Goal: Information Seeking & Learning: Learn about a topic

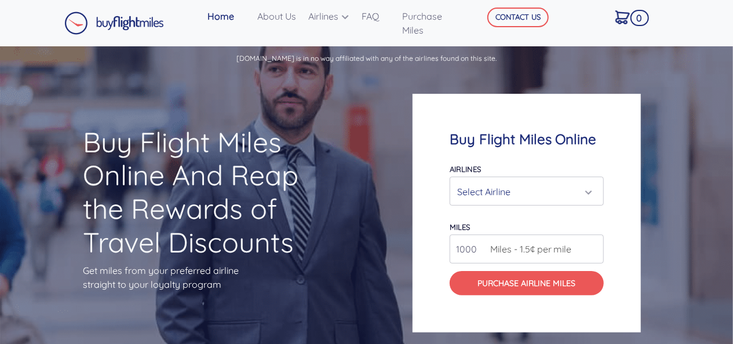
click at [343, 273] on div "Buy Flight Miles Online And Reap the Rewards of Travel Discounts Get miles from…" at bounding box center [366, 213] width 733 height 281
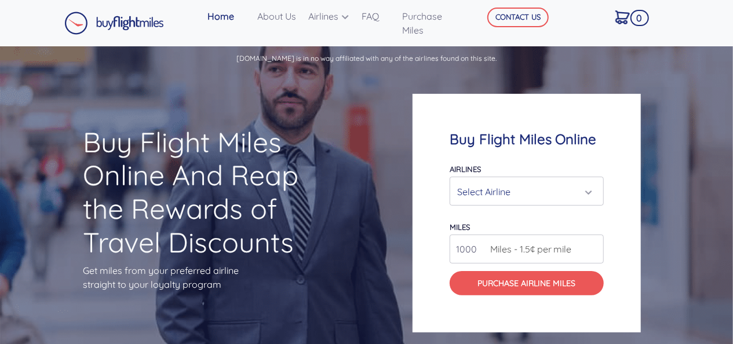
click at [343, 273] on div "Buy Flight Miles Online And Reap the Rewards of Travel Discounts Get miles from…" at bounding box center [366, 213] width 733 height 281
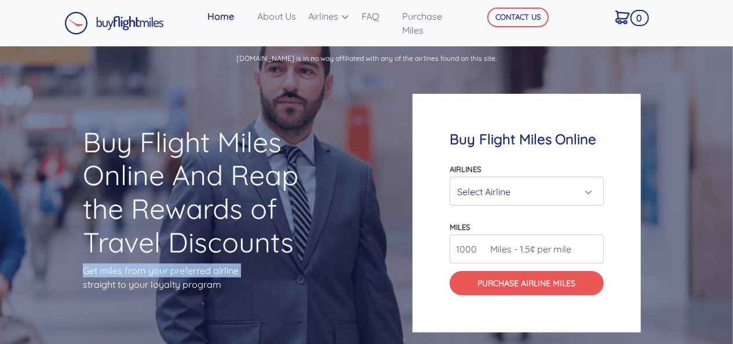
click at [343, 273] on div "Buy Flight Miles Online And Reap the Rewards of Travel Discounts Get miles from…" at bounding box center [366, 213] width 733 height 281
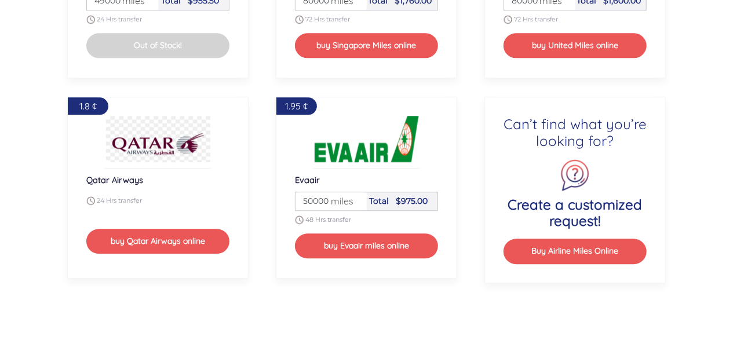
scroll to position [1443, 0]
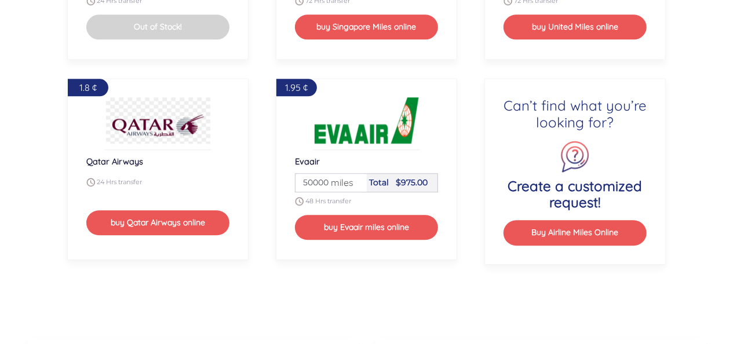
drag, startPoint x: 698, startPoint y: 262, endPoint x: 568, endPoint y: 277, distance: 131.3
drag, startPoint x: 568, startPoint y: 277, endPoint x: 408, endPoint y: 267, distance: 160.3
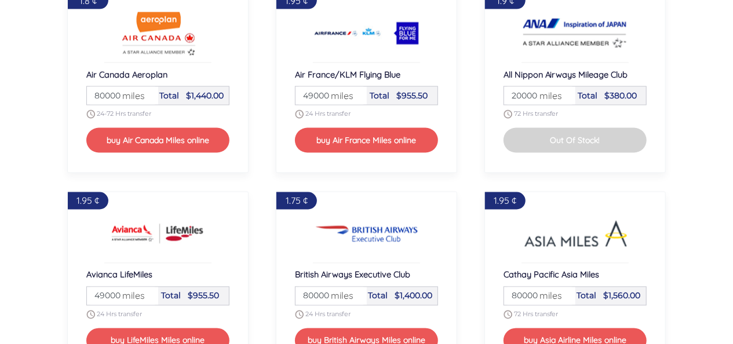
scroll to position [864, 0]
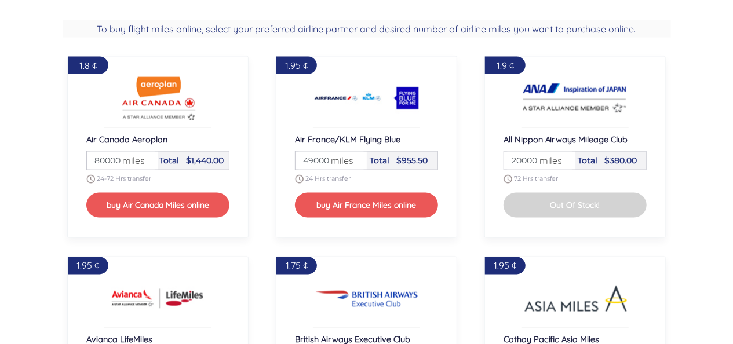
click at [126, 159] on span "miles" at bounding box center [130, 161] width 28 height 14
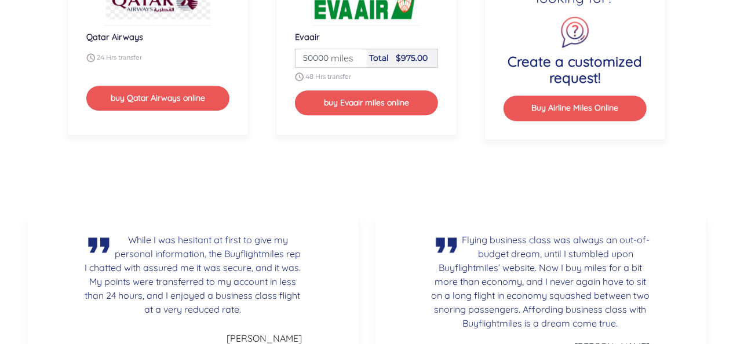
scroll to position [1443, 0]
